Goal: Task Accomplishment & Management: Complete application form

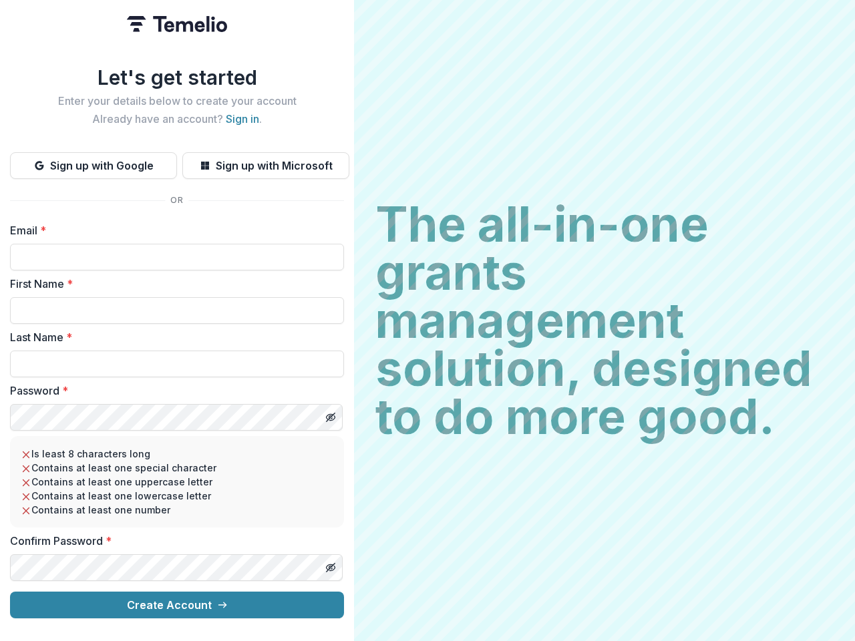
click at [428, 321] on h2 "The all-in-one grants management solution, designed to do more good." at bounding box center [604, 320] width 458 height 241
click at [94, 160] on button "Sign up with Google" at bounding box center [93, 165] width 167 height 27
click at [265, 160] on button "Sign up with Microsoft" at bounding box center [265, 165] width 167 height 27
click at [330, 414] on line "Toggle password visibility" at bounding box center [331, 418] width 8 height 8
click at [330, 564] on line "Toggle password visibility" at bounding box center [331, 568] width 8 height 8
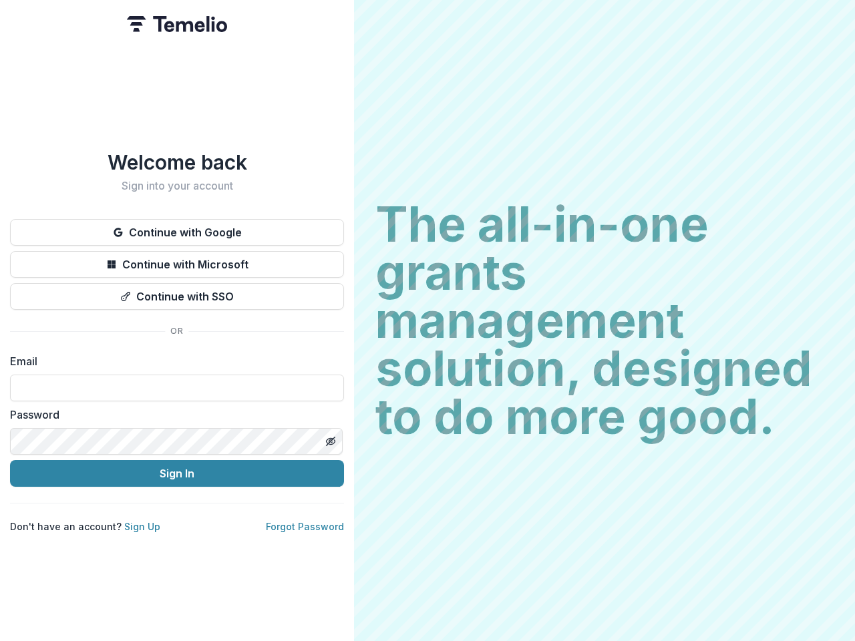
click at [428, 321] on h2 "The all-in-one grants management solution, designed to do more good." at bounding box center [604, 320] width 458 height 241
click at [177, 227] on button "Continue with Google" at bounding box center [177, 232] width 334 height 27
click at [177, 259] on button "Continue with Microsoft" at bounding box center [177, 264] width 334 height 27
click at [177, 291] on button "Continue with SSO" at bounding box center [177, 296] width 334 height 27
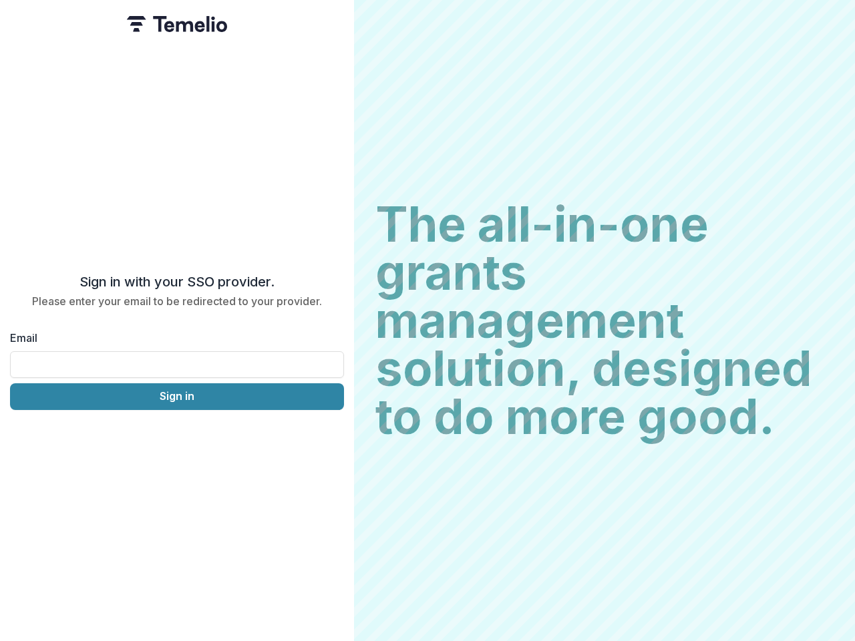
click at [330, 436] on div "Sign in with your SSO provider. Please enter your email to be redirected to you…" at bounding box center [177, 320] width 354 height 641
